Goal: Communication & Community: Answer question/provide support

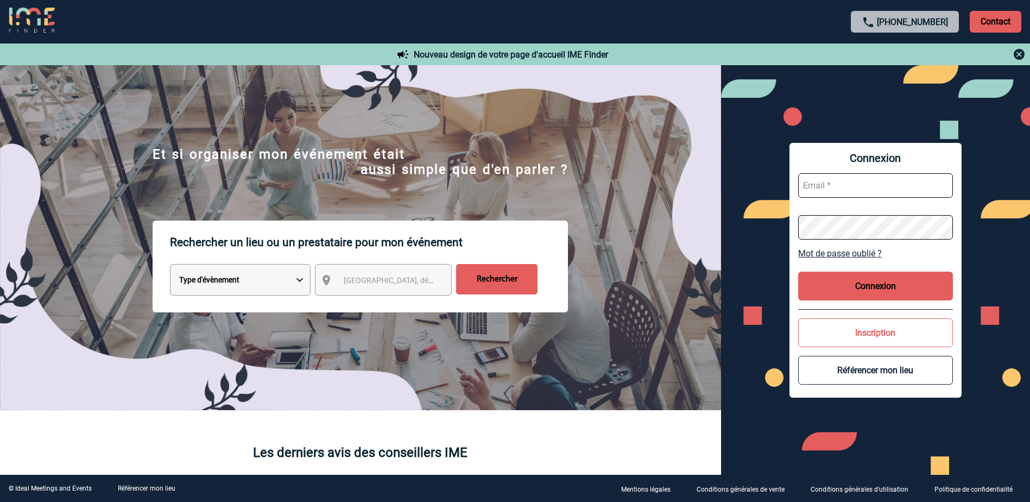
type input "a.bouchareychas@cnr.tm.fr"
click at [854, 289] on button "Connexion" at bounding box center [875, 285] width 155 height 29
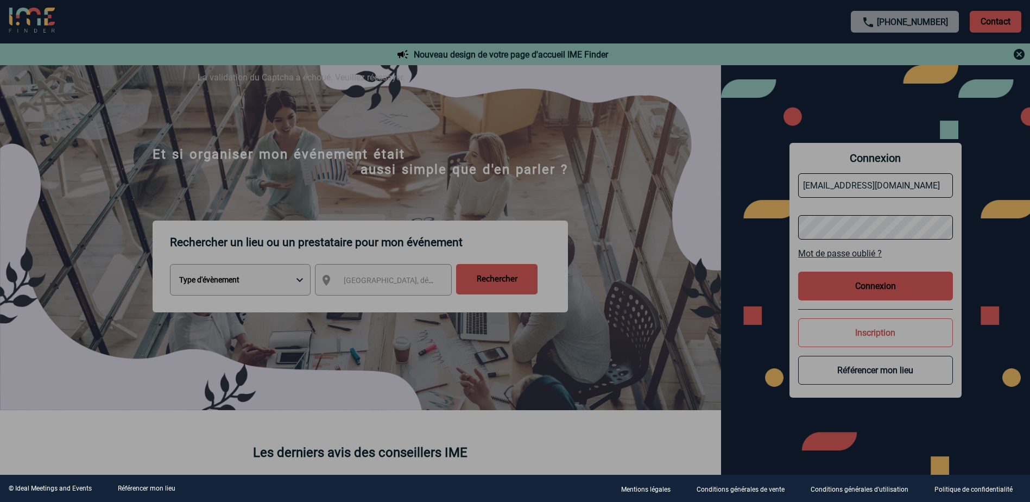
click at [873, 285] on div at bounding box center [515, 251] width 1030 height 502
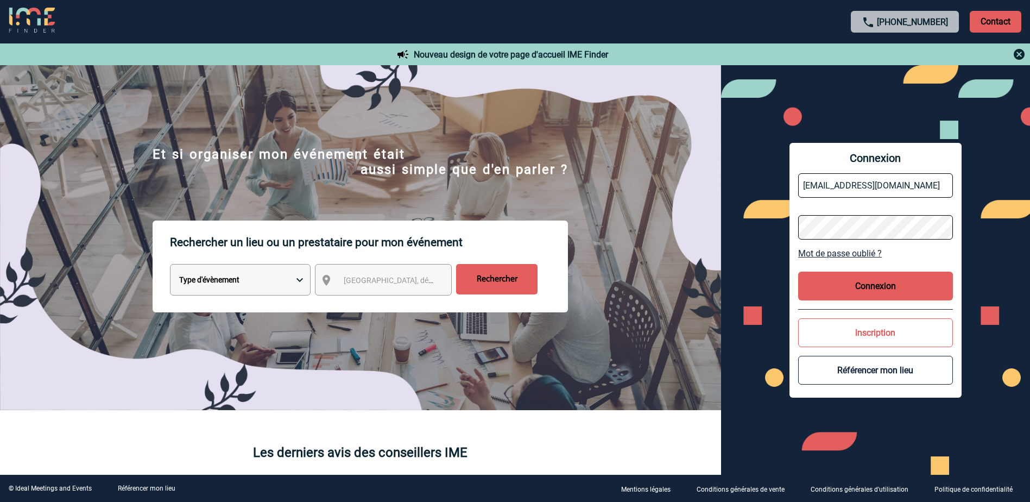
click at [873, 280] on button "Connexion" at bounding box center [875, 285] width 155 height 29
click at [865, 286] on button "Connexion" at bounding box center [875, 285] width 155 height 29
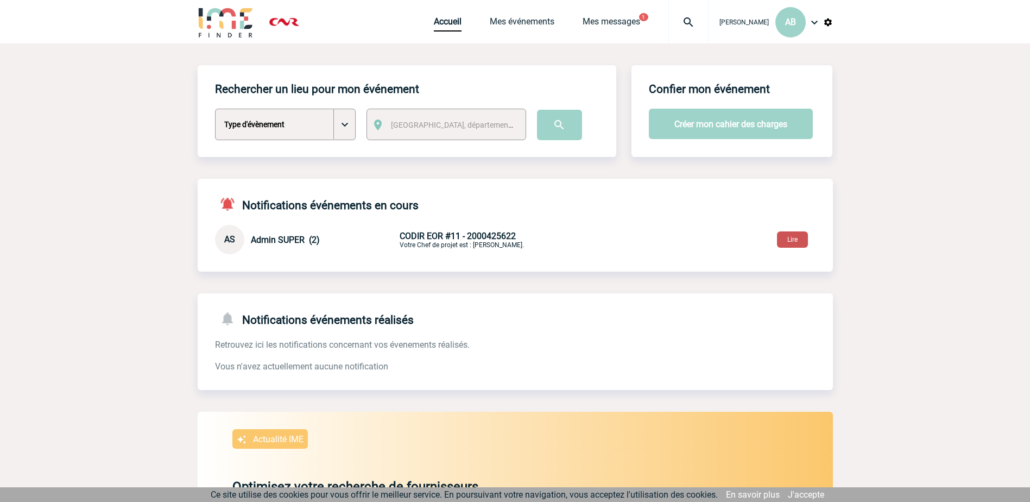
click at [789, 238] on button "Lire" at bounding box center [792, 239] width 31 height 16
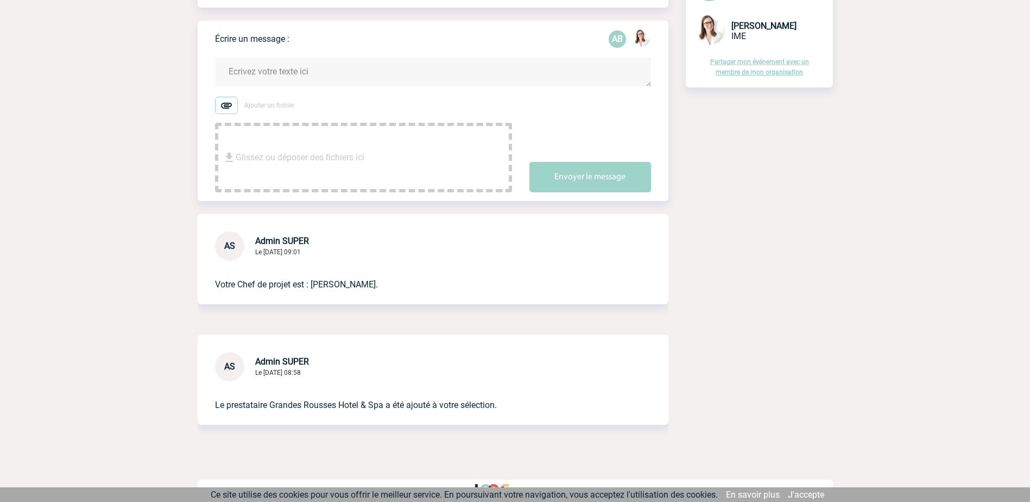
scroll to position [145, 0]
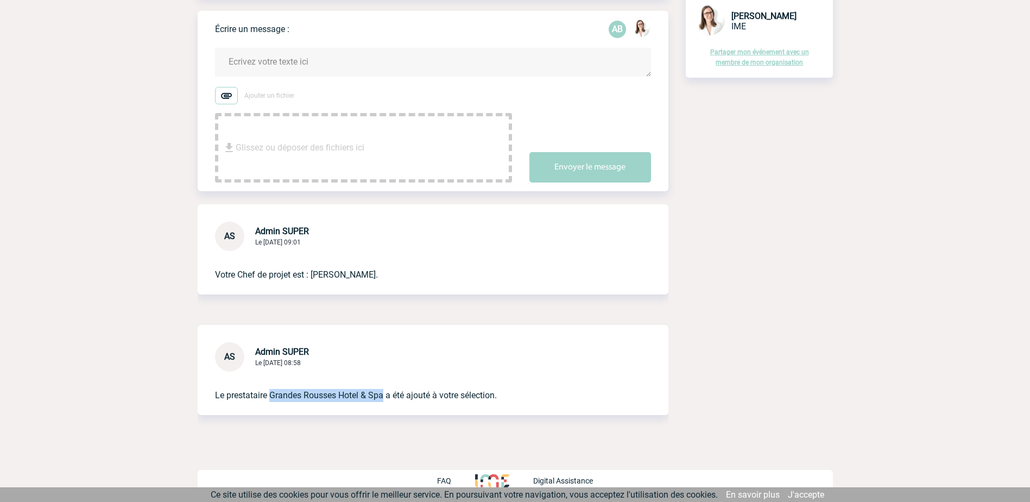
drag, startPoint x: 385, startPoint y: 395, endPoint x: 269, endPoint y: 390, distance: 116.3
click at [269, 390] on p "Le prestataire Grandes Rousses Hotel & Spa a été ajouté à votre sélection." at bounding box center [417, 386] width 405 height 30
copy p "Grandes Rousses Hotel & Spa"
